Goal: Check status: Check status

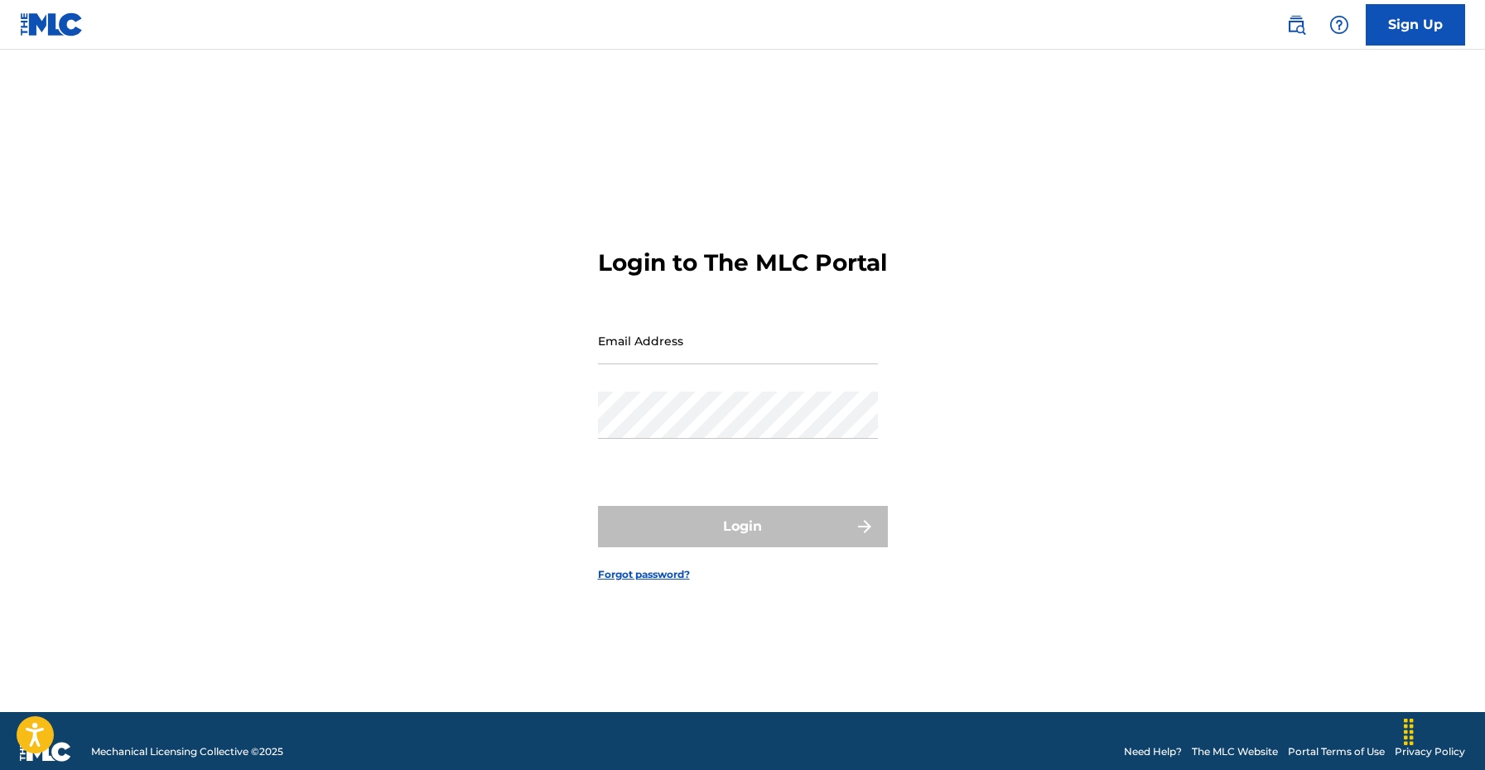
click at [672, 354] on input "Email Address" at bounding box center [738, 340] width 280 height 47
type input "Moizeekhan143@gmail.com"
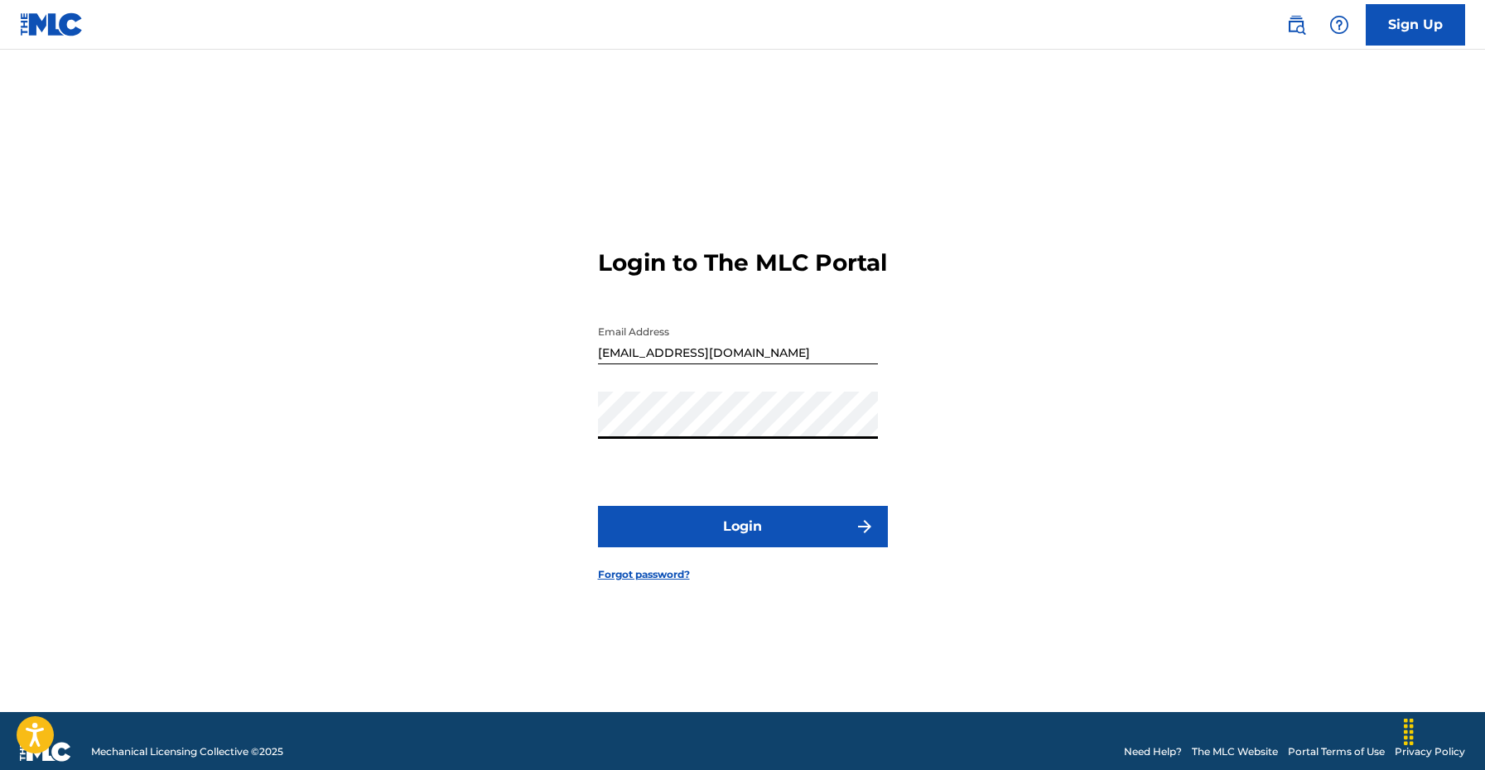
click at [598, 506] on button "Login" at bounding box center [743, 526] width 290 height 41
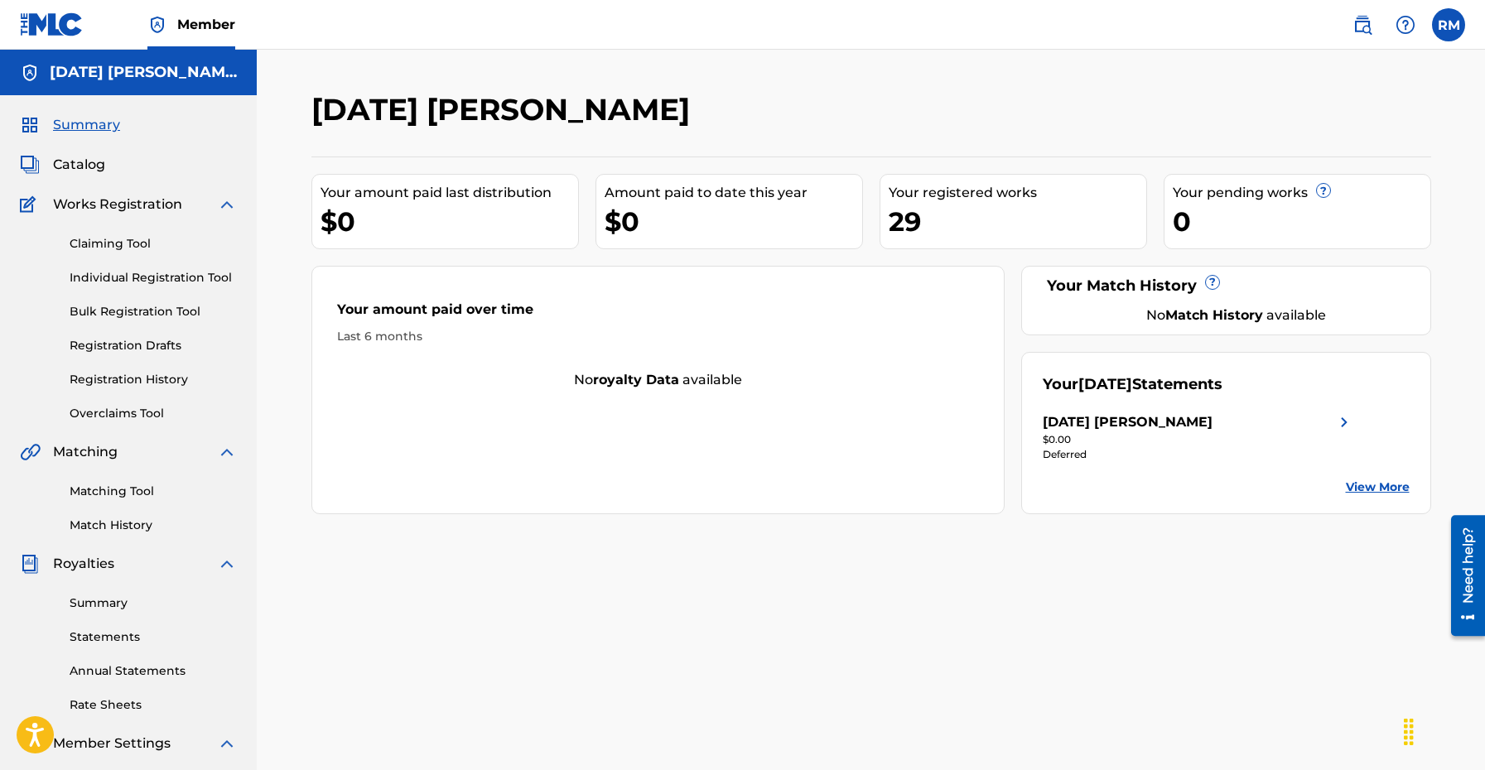
click at [1344, 409] on div "Your July 2025 Statements RAJA EHTESHAM MAZHAR $0.00 Deferred View More" at bounding box center [1226, 433] width 410 height 162
click at [1345, 424] on img at bounding box center [1344, 422] width 20 height 20
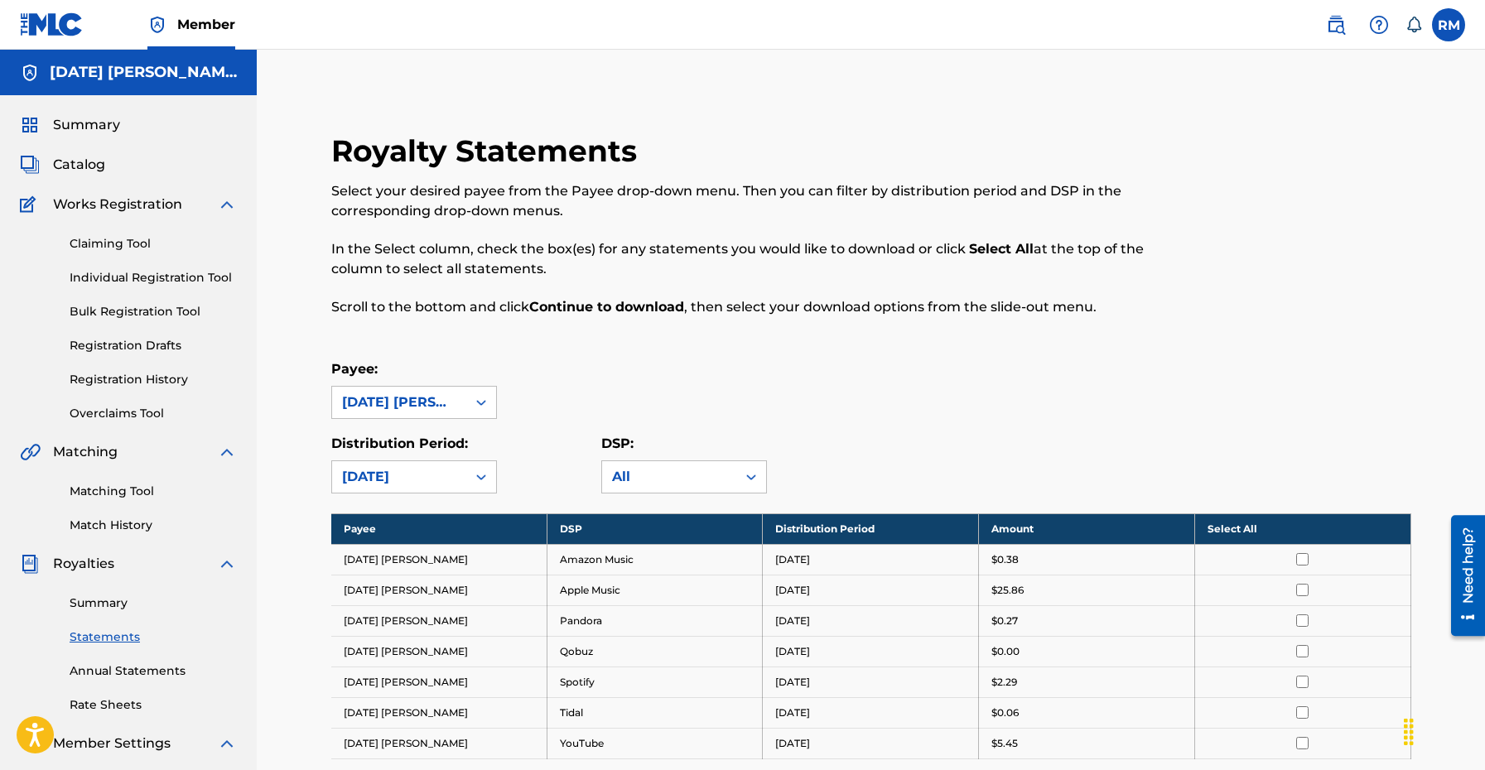
click at [451, 450] on label "Distribution Period:" at bounding box center [399, 444] width 137 height 16
click at [259, 477] on input "Distribution Period:" at bounding box center [259, 477] width 0 height 0
click at [451, 458] on div "Distribution Period: option [DATE], selected. Select is focused , press Down to…" at bounding box center [414, 464] width 166 height 60
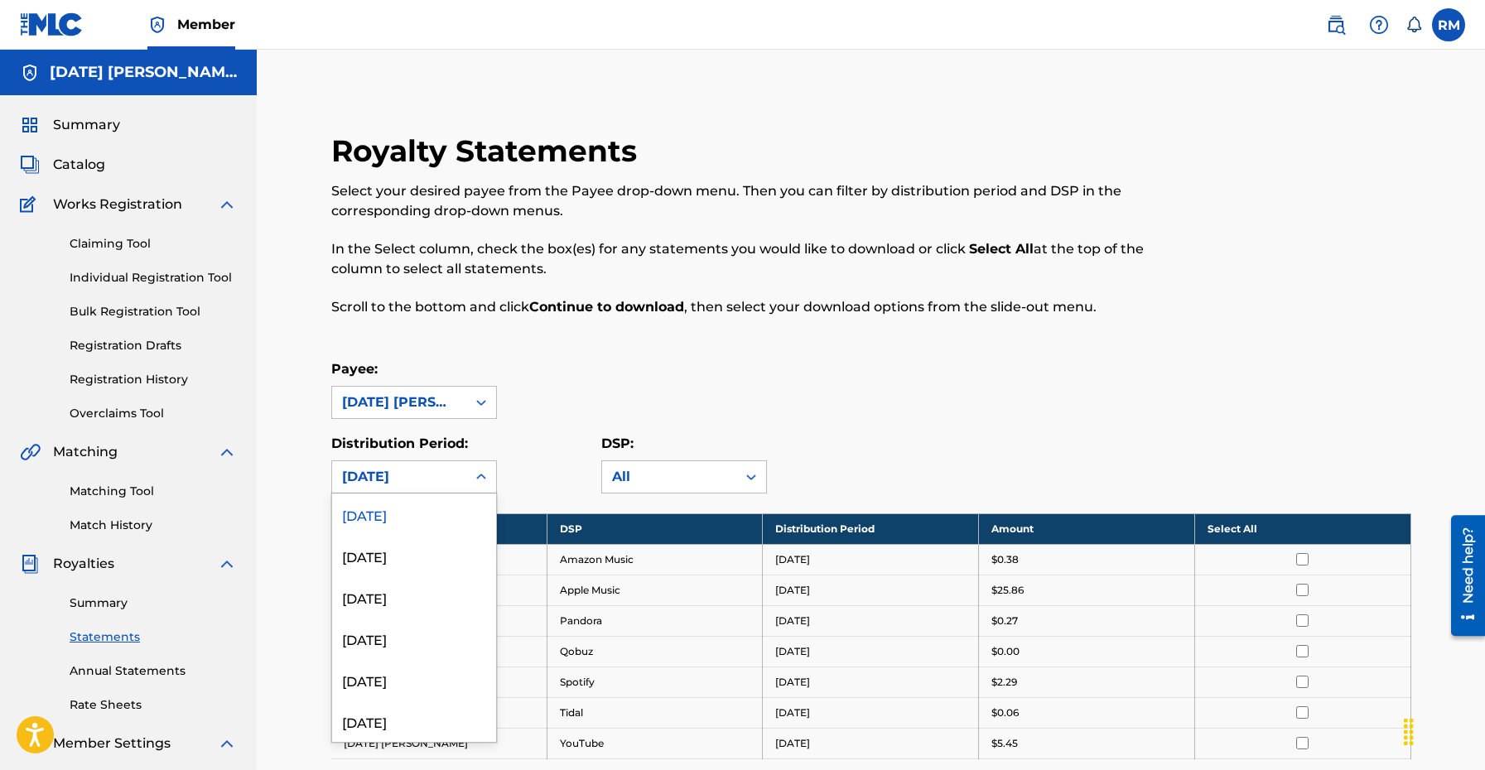
click at [450, 480] on div "[DATE]" at bounding box center [399, 477] width 114 height 20
click at [775, 313] on p "Scroll to the bottom and click Continue to download , then select your download…" at bounding box center [746, 307] width 831 height 20
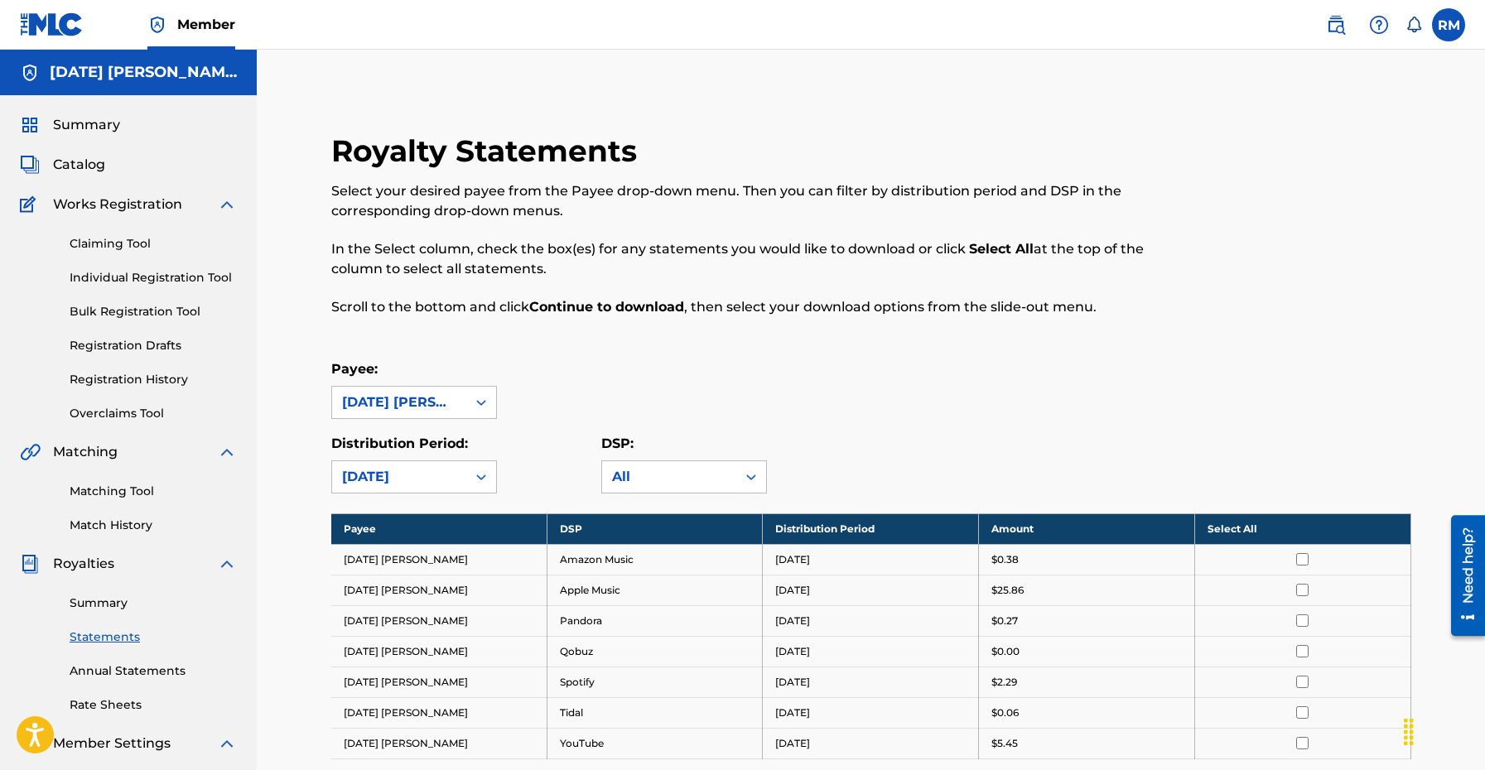
click at [56, 130] on span "Summary" at bounding box center [86, 125] width 67 height 20
